Goal: Transaction & Acquisition: Purchase product/service

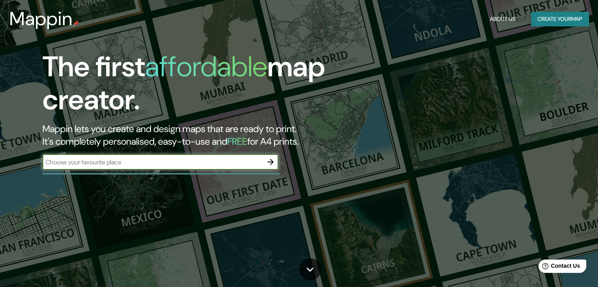
click at [234, 167] on div "​" at bounding box center [160, 162] width 236 height 16
type input "municipalidad de [GEOGRAPHIC_DATA], [GEOGRAPHIC_DATA]"
click at [274, 156] on button "button" at bounding box center [271, 162] width 16 height 16
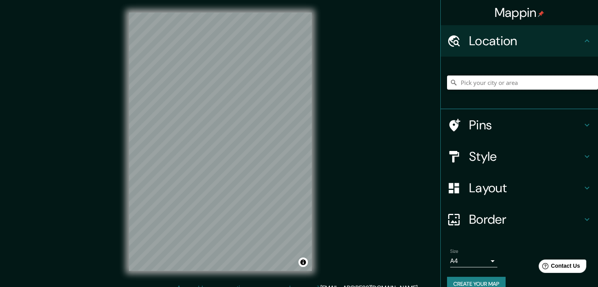
click at [523, 83] on input "Pick your city or area" at bounding box center [522, 83] width 151 height 14
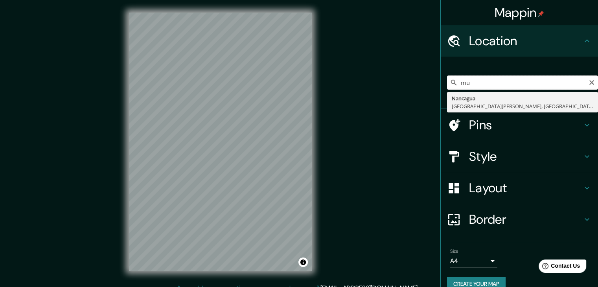
type input "m"
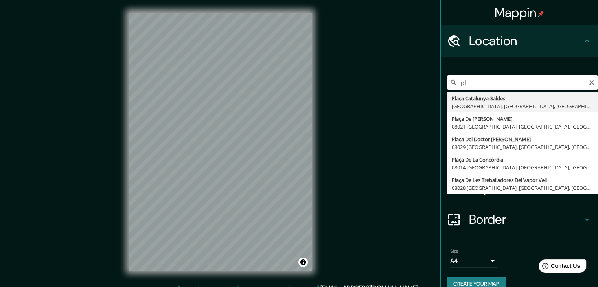
type input "p"
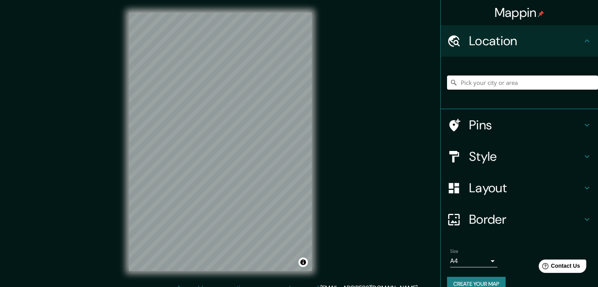
click at [536, 85] on input "Pick your city or area" at bounding box center [522, 83] width 151 height 14
type input "Nancagua, [GEOGRAPHIC_DATA], [GEOGRAPHIC_DATA][PERSON_NAME], [GEOGRAPHIC_DATA]"
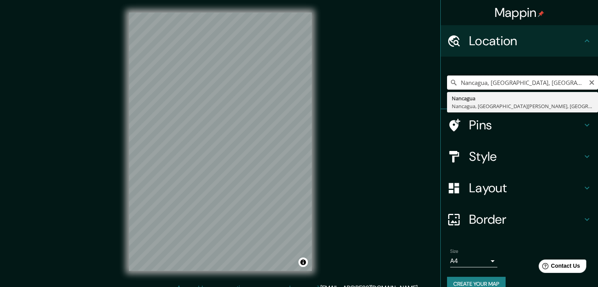
click at [590, 84] on input "Nancagua, [GEOGRAPHIC_DATA], [GEOGRAPHIC_DATA][PERSON_NAME], [GEOGRAPHIC_DATA]" at bounding box center [522, 83] width 151 height 14
click at [589, 84] on icon "Clear" at bounding box center [592, 82] width 6 height 6
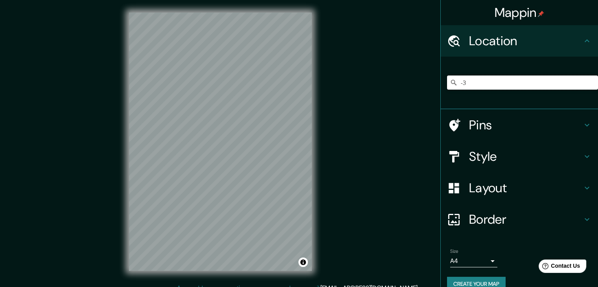
type input "-"
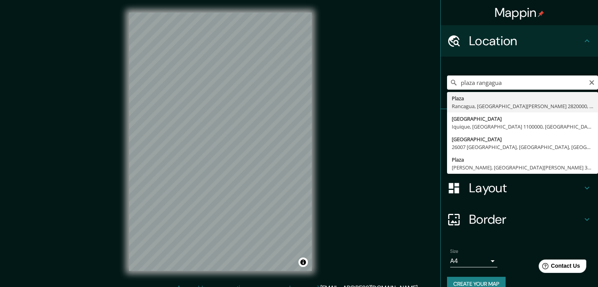
type input "Plaza, [GEOGRAPHIC_DATA], [GEOGRAPHIC_DATA][PERSON_NAME] 2820000, [GEOGRAPHIC_D…"
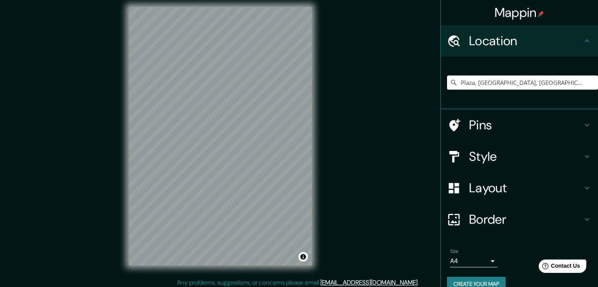
scroll to position [9, 0]
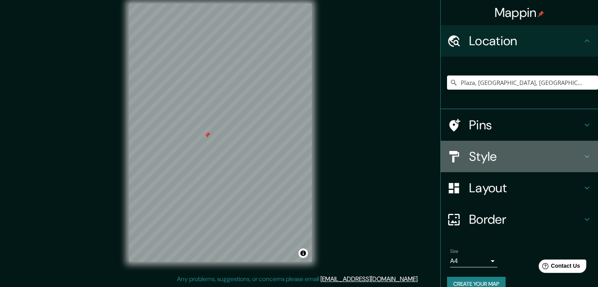
click at [490, 160] on h4 "Style" at bounding box center [525, 157] width 113 height 16
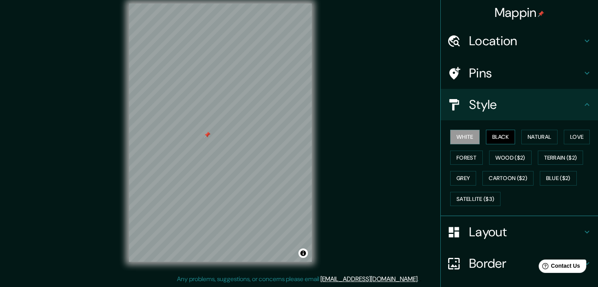
click at [503, 140] on button "Black" at bounding box center [500, 137] width 29 height 15
click at [529, 139] on button "Natural" at bounding box center [539, 137] width 36 height 15
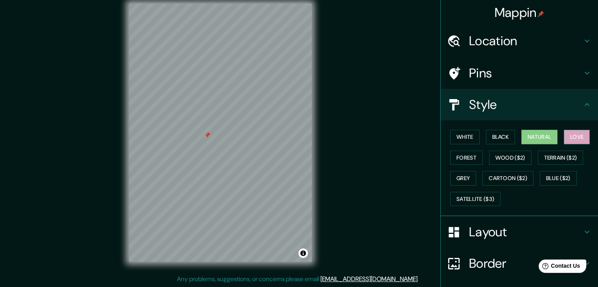
click at [567, 138] on button "Love" at bounding box center [577, 137] width 26 height 15
click at [465, 155] on button "Forest" at bounding box center [466, 158] width 33 height 15
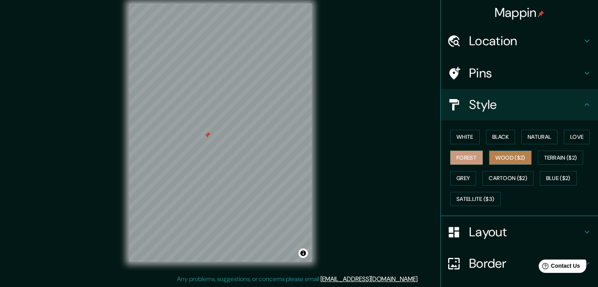
click at [497, 161] on button "Wood ($2)" at bounding box center [510, 158] width 42 height 15
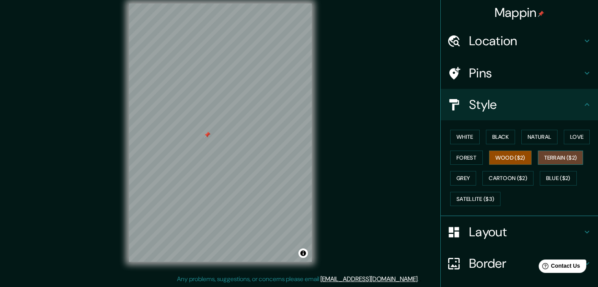
click at [562, 153] on button "Terrain ($2)" at bounding box center [561, 158] width 46 height 15
click at [459, 175] on button "Grey" at bounding box center [463, 178] width 26 height 15
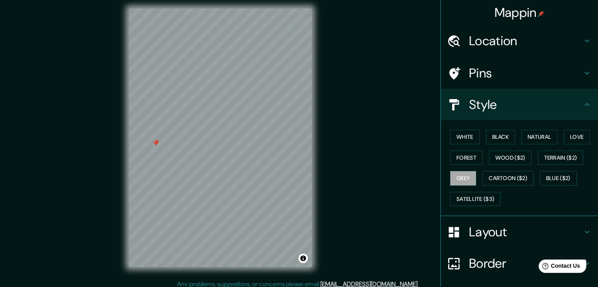
scroll to position [0, 0]
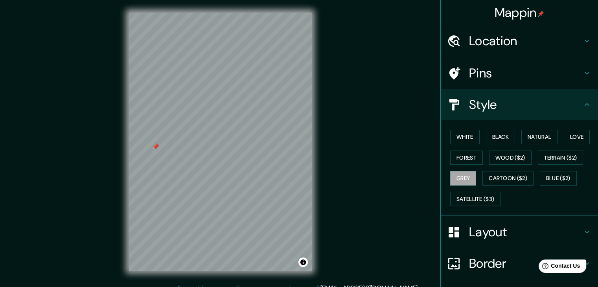
click at [516, 35] on h4 "Location" at bounding box center [525, 41] width 113 height 16
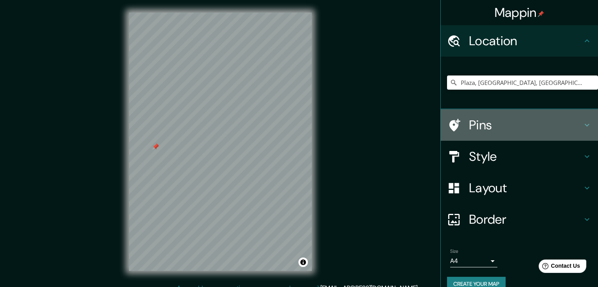
click at [496, 125] on h4 "Pins" at bounding box center [525, 125] width 113 height 16
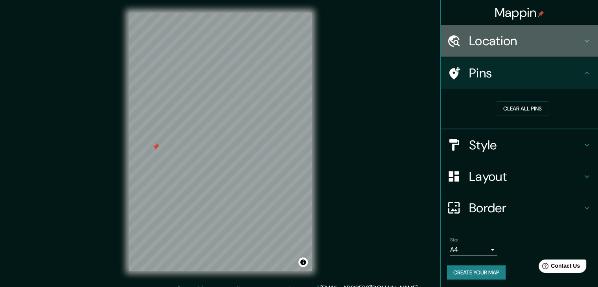
click at [494, 39] on h4 "Location" at bounding box center [525, 41] width 113 height 16
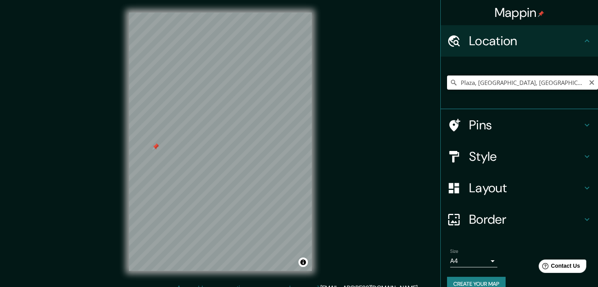
click at [503, 85] on input "Plaza, [GEOGRAPHIC_DATA], [GEOGRAPHIC_DATA][PERSON_NAME] 2820000, [GEOGRAPHIC_D…" at bounding box center [522, 83] width 151 height 14
click at [589, 82] on icon "Clear" at bounding box center [591, 82] width 5 height 5
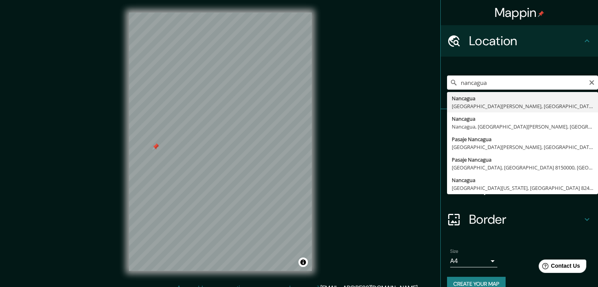
type input "Nancagua, [GEOGRAPHIC_DATA][PERSON_NAME], [GEOGRAPHIC_DATA]"
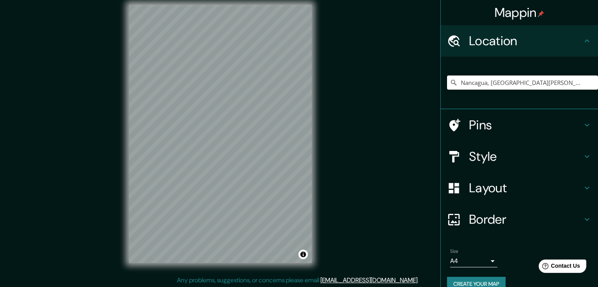
scroll to position [9, 0]
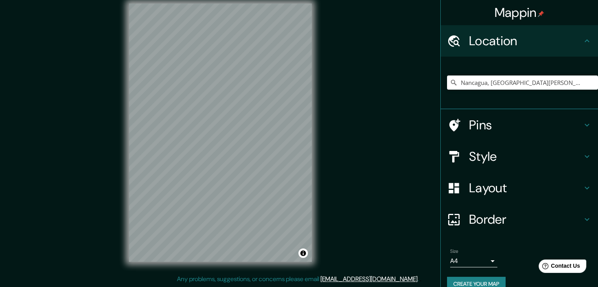
click at [498, 158] on h4 "Style" at bounding box center [525, 157] width 113 height 16
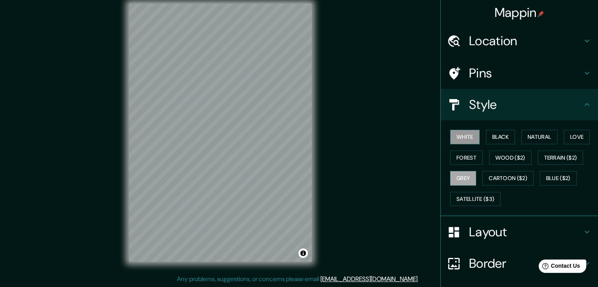
click at [464, 137] on button "White" at bounding box center [464, 137] width 29 height 15
click at [496, 140] on button "Black" at bounding box center [500, 137] width 29 height 15
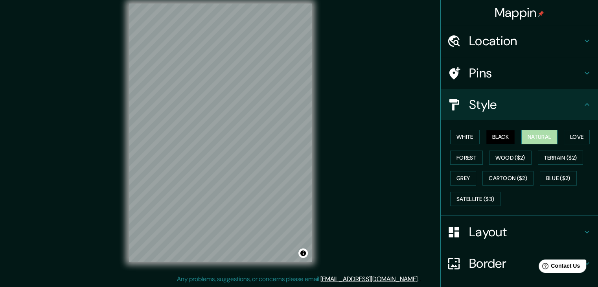
click at [532, 144] on button "Natural" at bounding box center [539, 137] width 36 height 15
